Goal: Contribute content

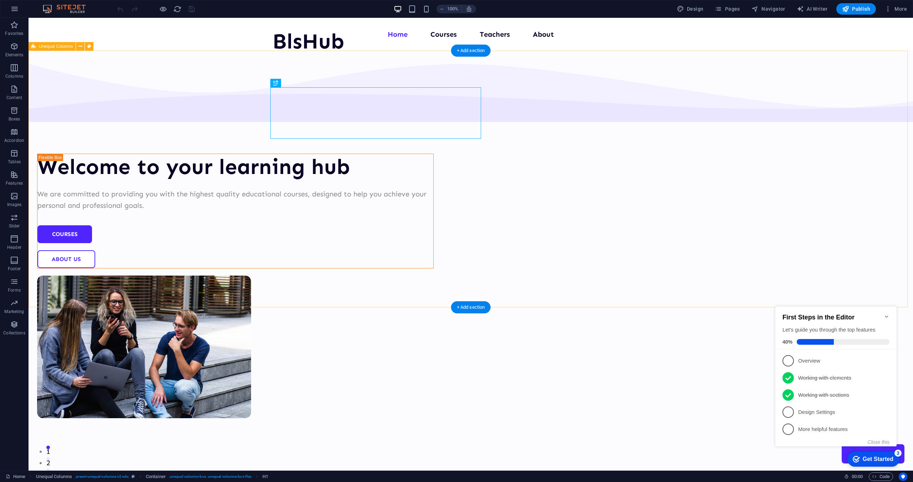
drag, startPoint x: 29, startPoint y: 18, endPoint x: 670, endPoint y: 160, distance: 657.4
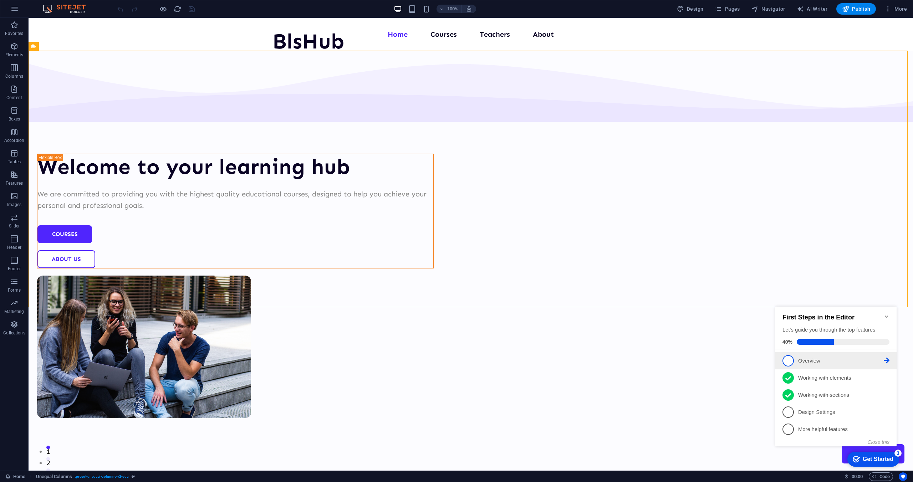
click at [807, 360] on p "Overview - incomplete" at bounding box center [841, 360] width 86 height 7
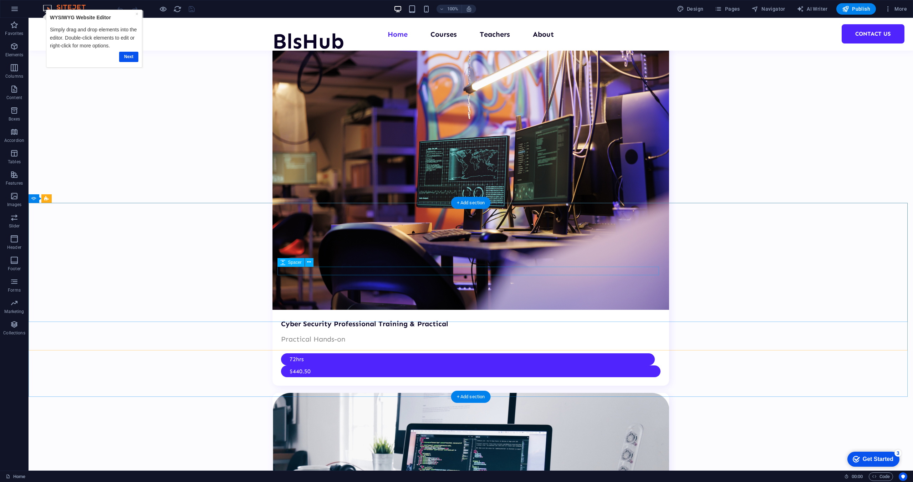
scroll to position [1882, 0]
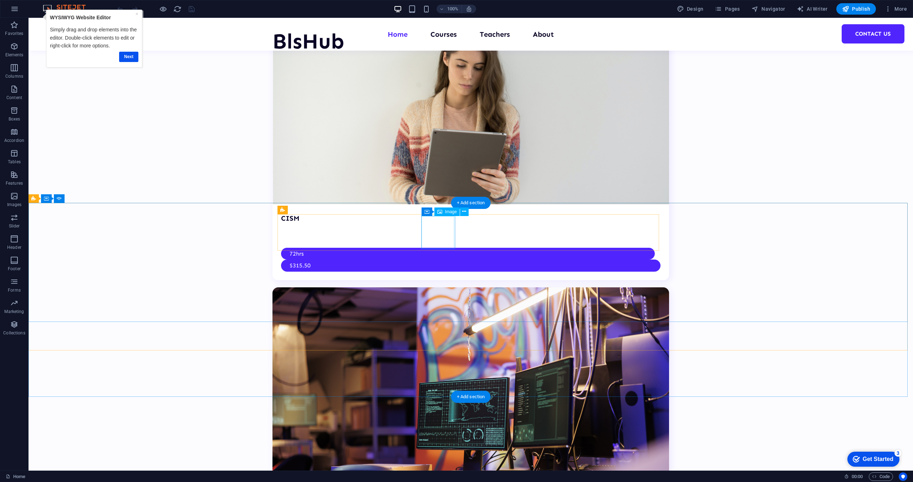
click at [448, 211] on span "Image" at bounding box center [451, 212] width 12 height 4
select select "%"
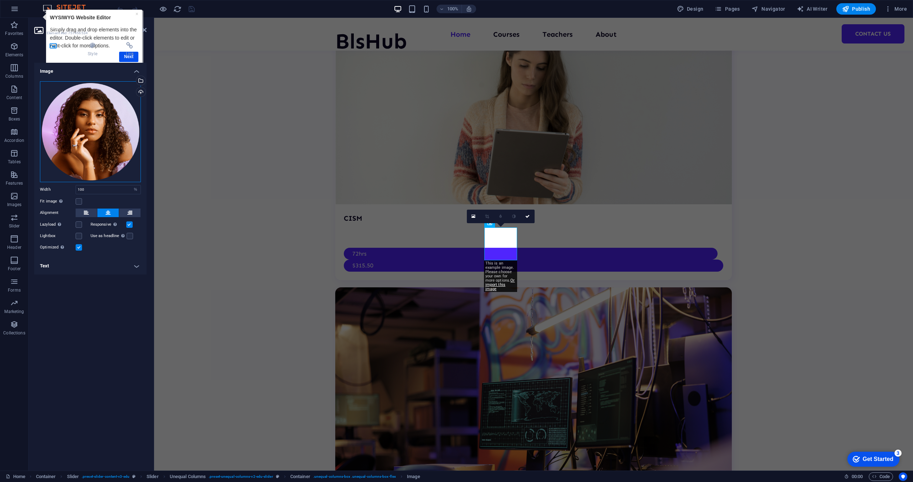
click at [78, 123] on div "Drag files here, click to choose files or select files from Files or our free s…" at bounding box center [90, 131] width 101 height 101
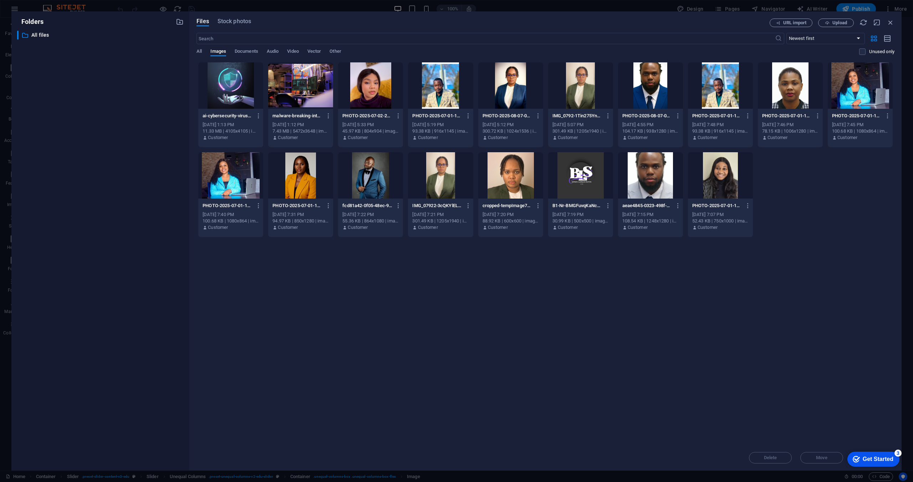
click at [808, 207] on div "ai-cybersecurity-virus-protection-machine-learning-AsKTdwLz3-C1IY2attTTsQ.jpg a…" at bounding box center [545, 149] width 698 height 175
click at [840, 21] on span "Upload" at bounding box center [839, 23] width 15 height 4
